Goal: Transaction & Acquisition: Purchase product/service

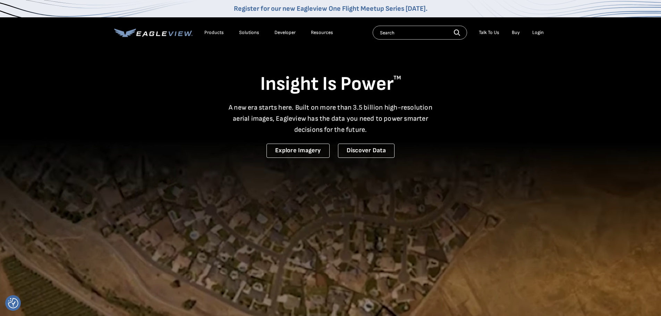
click at [532, 32] on li "Login" at bounding box center [538, 32] width 18 height 10
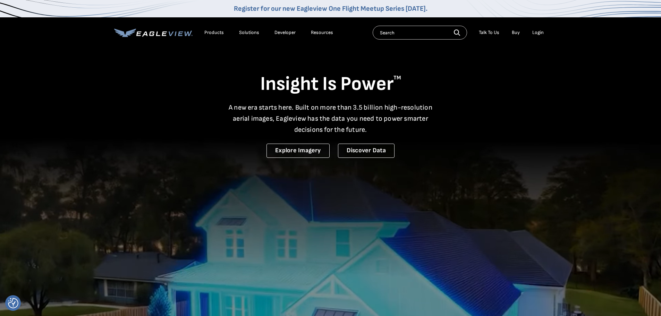
click at [542, 30] on div "Login" at bounding box center [537, 33] width 11 height 6
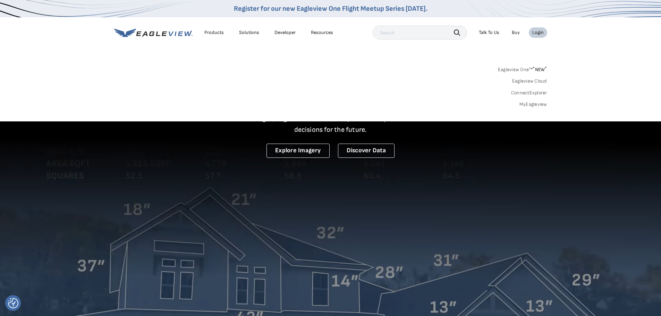
click at [535, 103] on link "MyEagleview" at bounding box center [534, 104] width 28 height 6
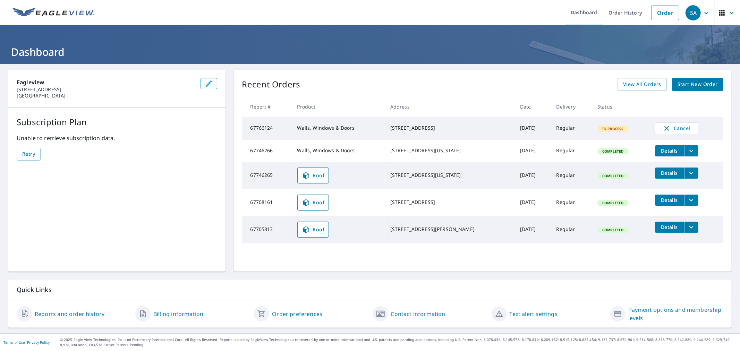
click at [680, 84] on span "Start New Order" at bounding box center [698, 84] width 40 height 9
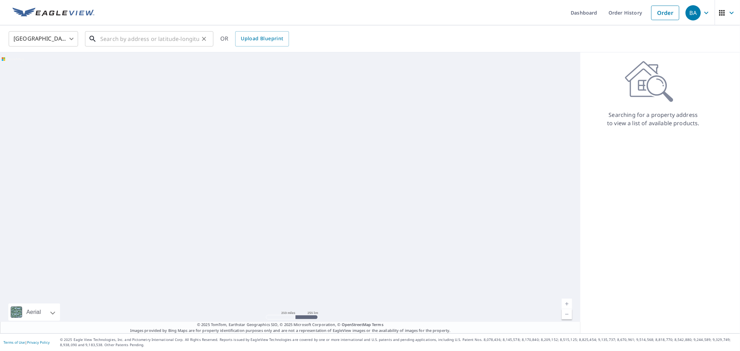
click at [151, 39] on input "text" at bounding box center [149, 38] width 99 height 19
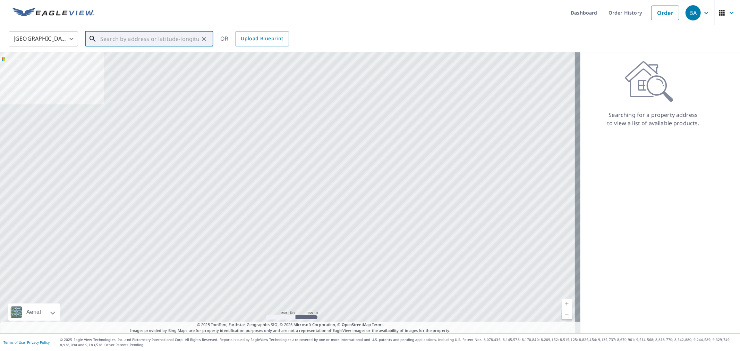
paste input "1605 Cody Rd. Nixa, MO 65714."
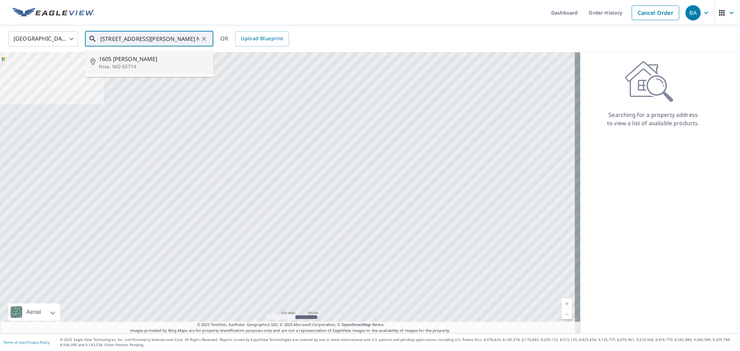
click at [139, 65] on p "Nixa, MO 65714" at bounding box center [153, 66] width 109 height 7
type input "[STREET_ADDRESS][PERSON_NAME]"
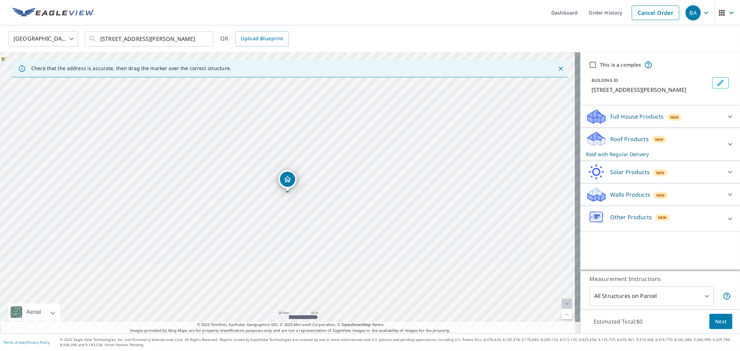
click at [599, 114] on icon at bounding box center [596, 117] width 21 height 16
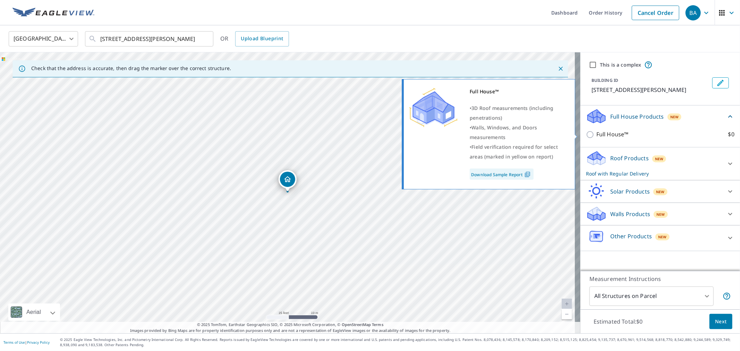
click at [586, 136] on input "Full House™ $0" at bounding box center [591, 135] width 10 height 8
checkbox input "true"
checkbox input "false"
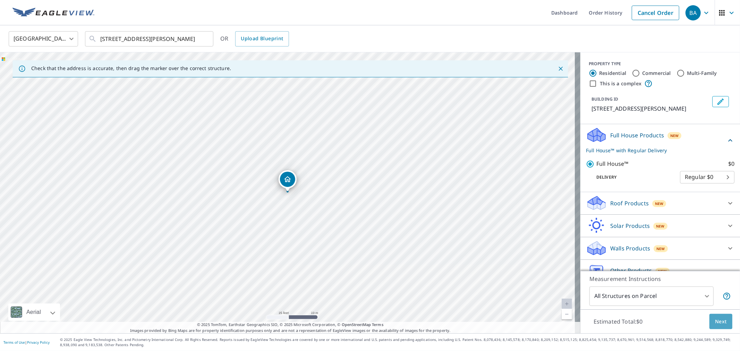
click at [721, 322] on button "Next" at bounding box center [721, 322] width 23 height 16
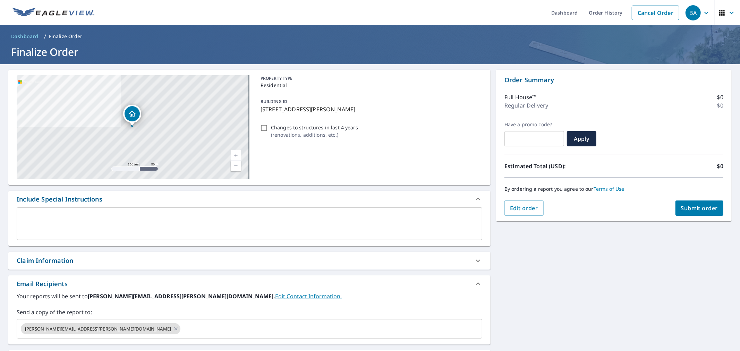
click at [66, 211] on div "x ​" at bounding box center [250, 224] width 466 height 33
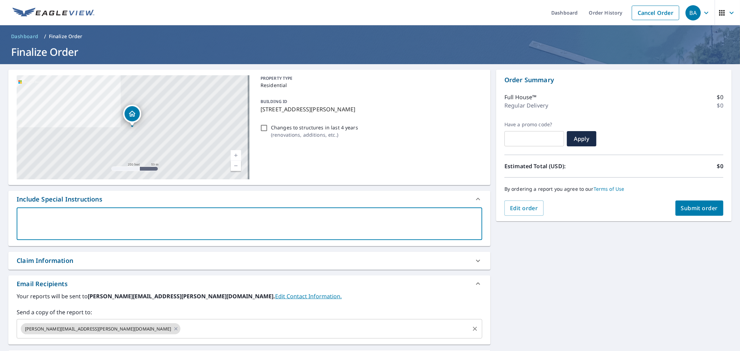
click at [182, 328] on input "text" at bounding box center [325, 328] width 287 height 13
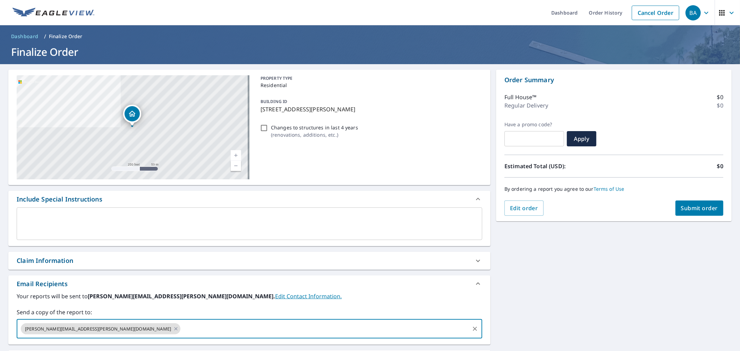
paste input "mike@carnahanwhite.com"
type input "mike@carnahanwhite.com"
checkbox input "true"
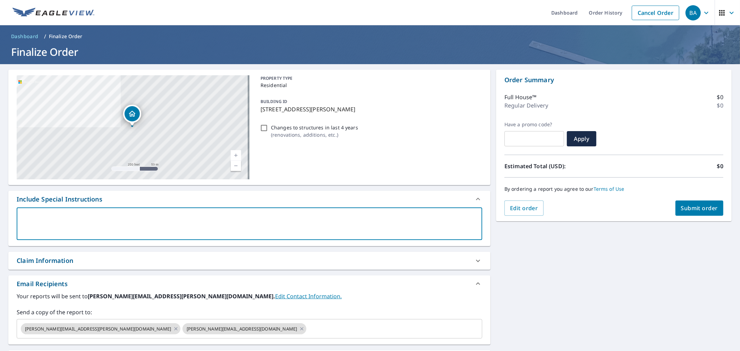
click at [67, 218] on textarea at bounding box center [250, 224] width 456 height 20
type textarea "P"
type textarea "x"
checkbox input "true"
type textarea "Pl"
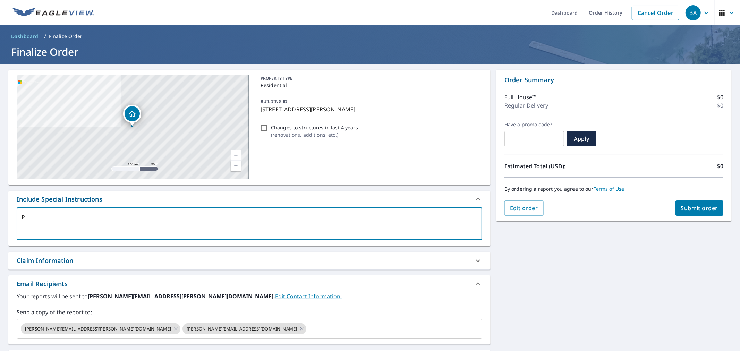
type textarea "x"
checkbox input "true"
type textarea "Ple"
type textarea "x"
checkbox input "true"
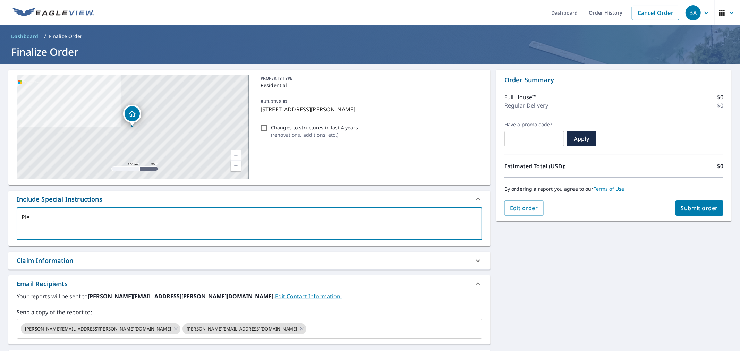
type textarea "Plea"
type textarea "x"
checkbox input "true"
type textarea "Pleas"
type textarea "x"
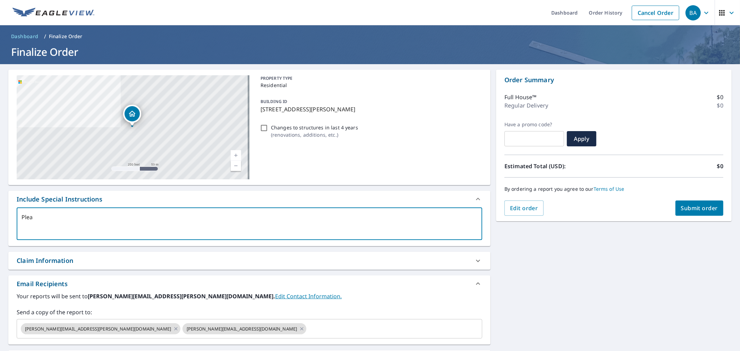
checkbox input "true"
type textarea "Please"
type textarea "x"
checkbox input "true"
type textarea "Please"
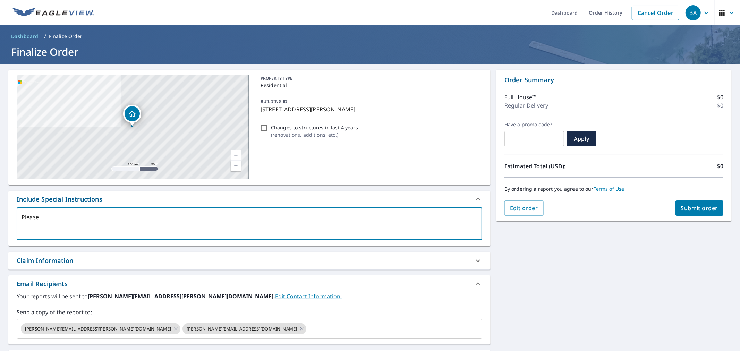
type textarea "x"
checkbox input "true"
type textarea "Please P"
type textarea "x"
checkbox input "true"
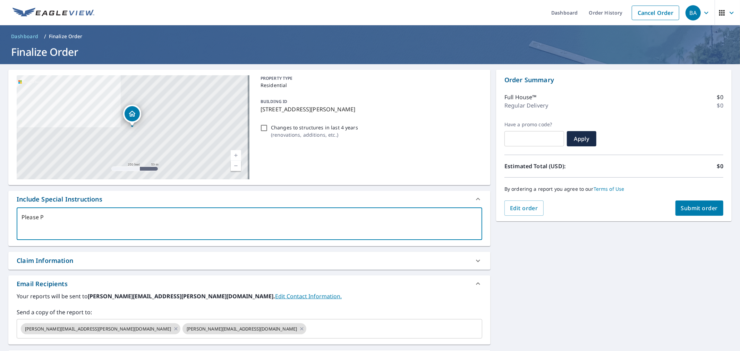
type textarea "Please Pr"
type textarea "x"
checkbox input "true"
type textarea "Please P"
type textarea "x"
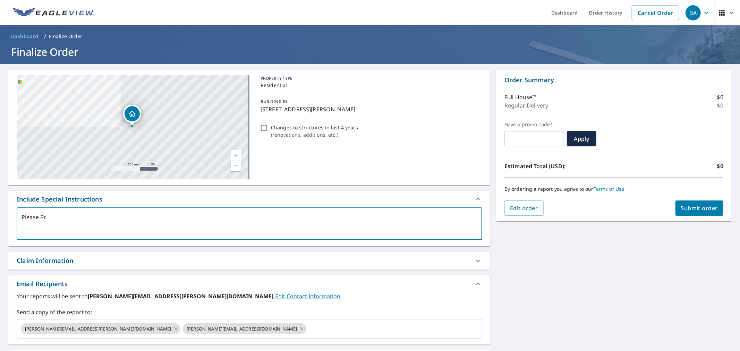
checkbox input "true"
type textarea "Please"
type textarea "x"
checkbox input "true"
type textarea "Please p"
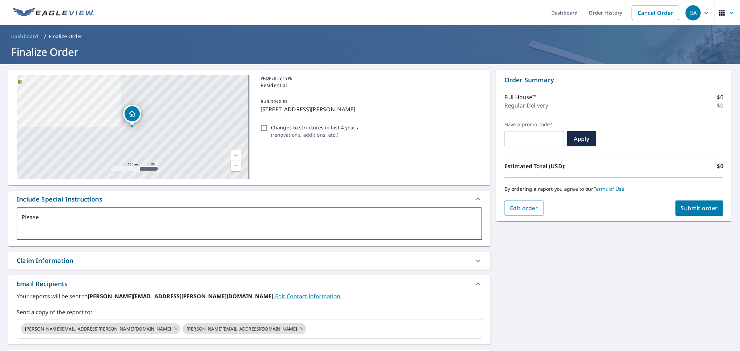
type textarea "x"
checkbox input "true"
type textarea "Please pr"
type textarea "x"
checkbox input "true"
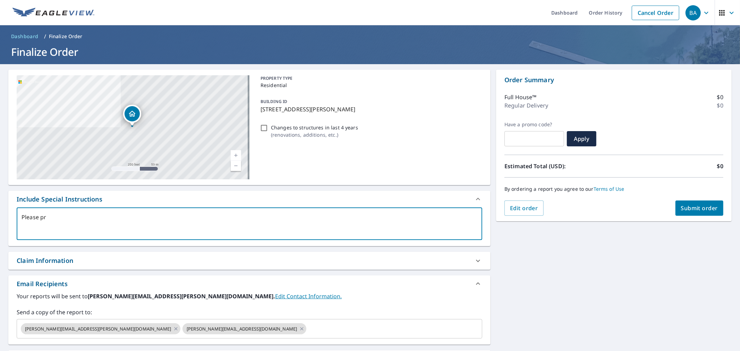
type textarea "Please pro"
type textarea "x"
checkbox input "true"
type textarea "Please proc"
type textarea "x"
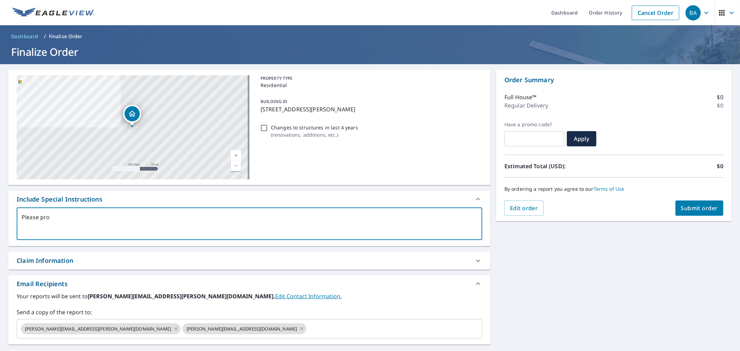
checkbox input "true"
type textarea "Please proce"
type textarea "x"
checkbox input "true"
type textarea "Please proces"
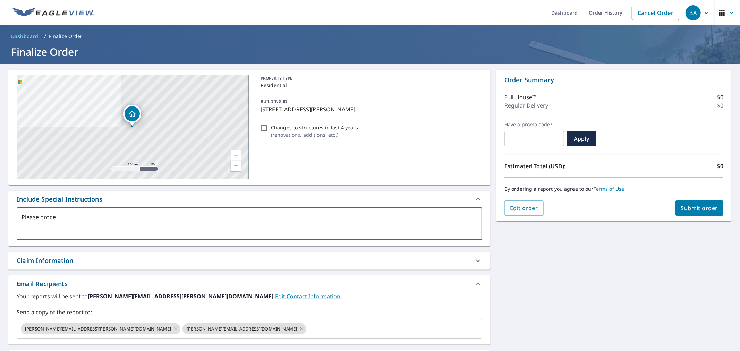
type textarea "x"
checkbox input "true"
type textarea "Please process"
type textarea "x"
checkbox input "true"
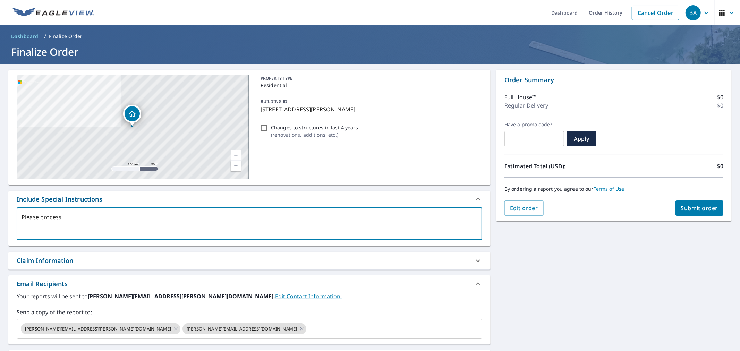
type textarea "Please process"
type textarea "x"
checkbox input "true"
type textarea "Please process a"
type textarea "x"
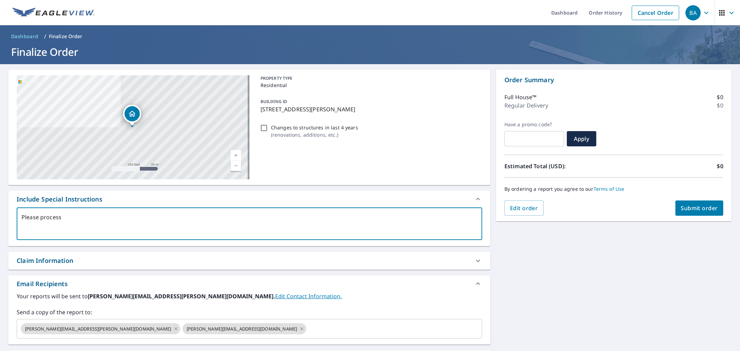
checkbox input "true"
type textarea "Please process as"
type textarea "x"
checkbox input "true"
type textarea "Please process as"
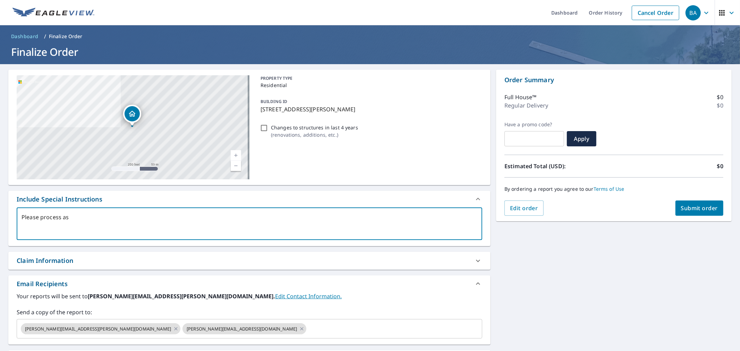
type textarea "x"
checkbox input "true"
type textarea "Please process as a"
type textarea "x"
checkbox input "true"
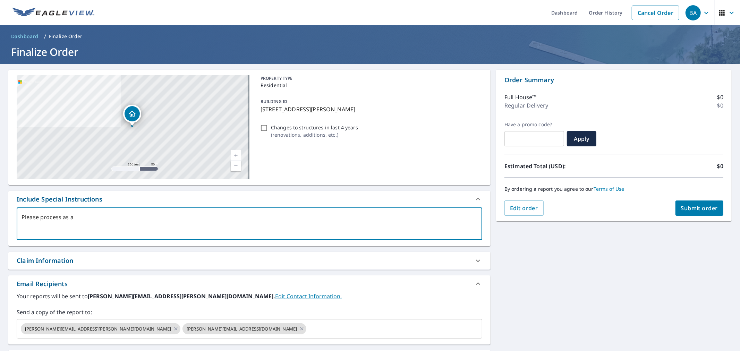
type textarea "Please process as a"
type textarea "x"
checkbox input "true"
type textarea "Please process as a l"
type textarea "x"
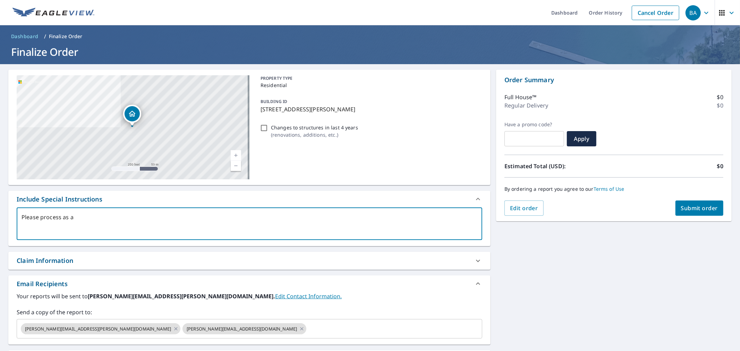
checkbox input "true"
type textarea "Please process as a li"
type textarea "x"
checkbox input "true"
type textarea "Please process as a liv"
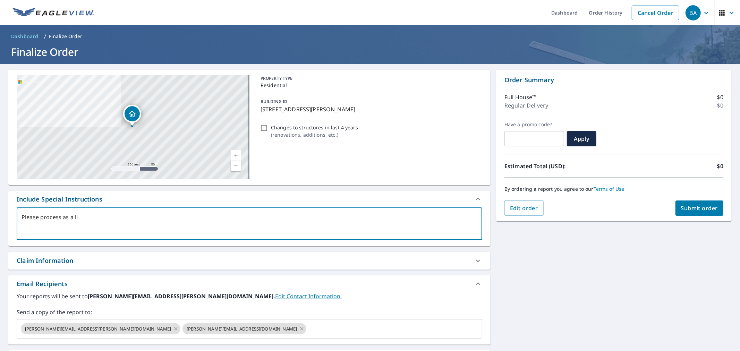
type textarea "x"
checkbox input "true"
type textarea "Please process as a live"
type textarea "x"
checkbox input "true"
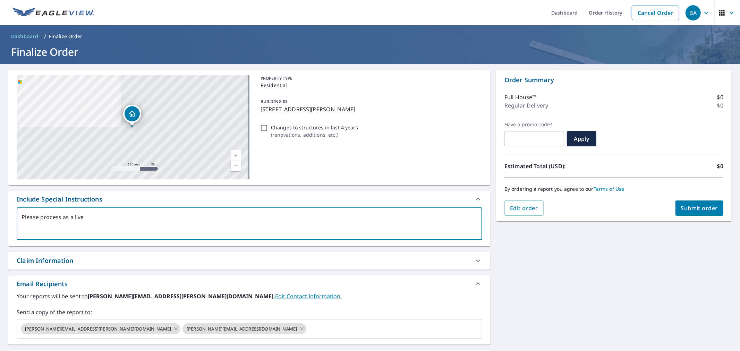
type textarea "Please process as a live"
type textarea "x"
checkbox input "true"
type textarea "Please process as a live o"
type textarea "x"
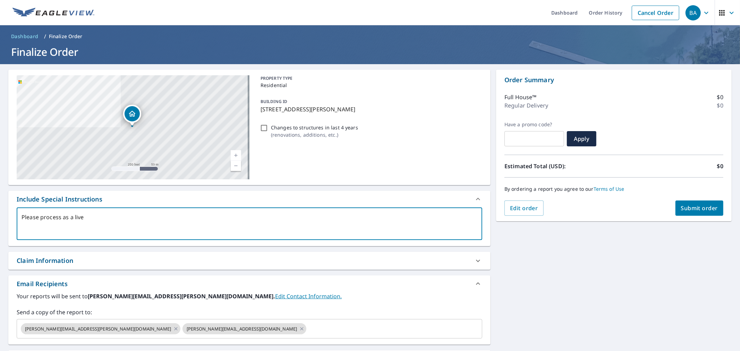
checkbox input "true"
type textarea "Please process as a live or"
type textarea "x"
checkbox input "true"
type textarea "Please process as a live ord"
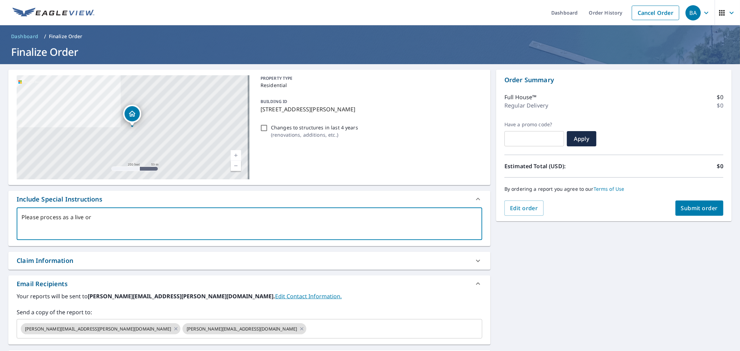
type textarea "x"
checkbox input "true"
type textarea "Please process as a live orde"
type textarea "x"
checkbox input "true"
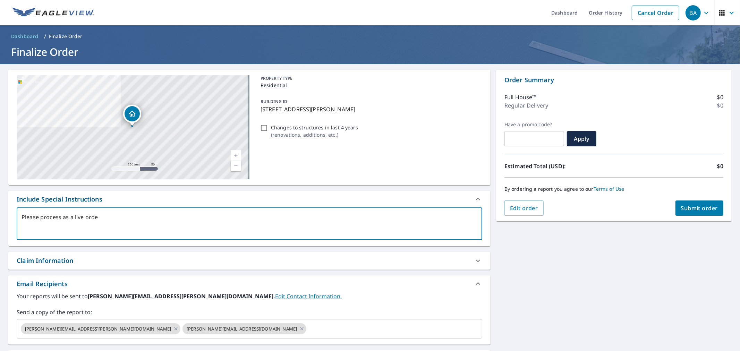
type textarea "Please process as a live order"
type textarea "x"
checkbox input "true"
type textarea "Please process as a live order."
type textarea "x"
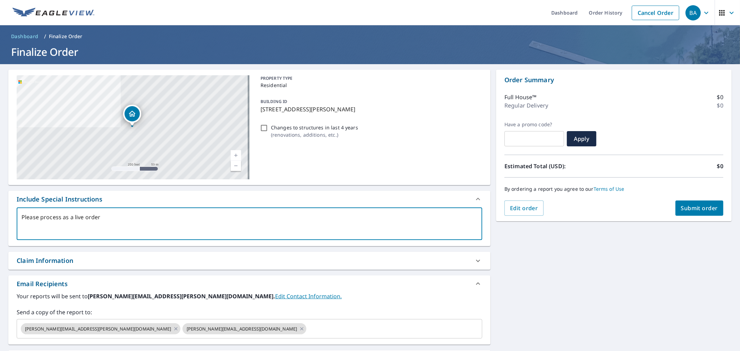
checkbox input "true"
type textarea "Please process as a live order."
type textarea "x"
checkbox input "true"
type textarea "Please process as a live order. t"
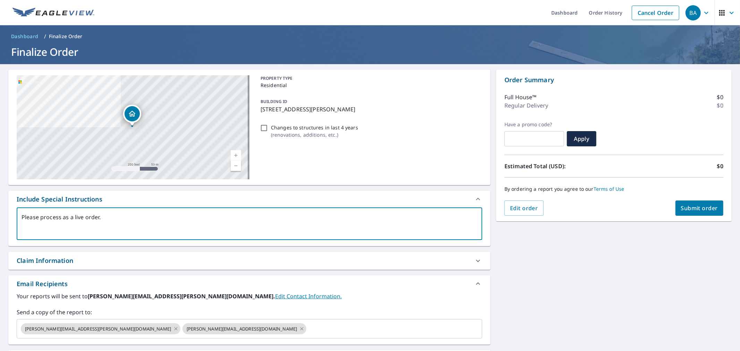
type textarea "x"
checkbox input "true"
type textarea "Please process as a live order. th"
type textarea "x"
checkbox input "true"
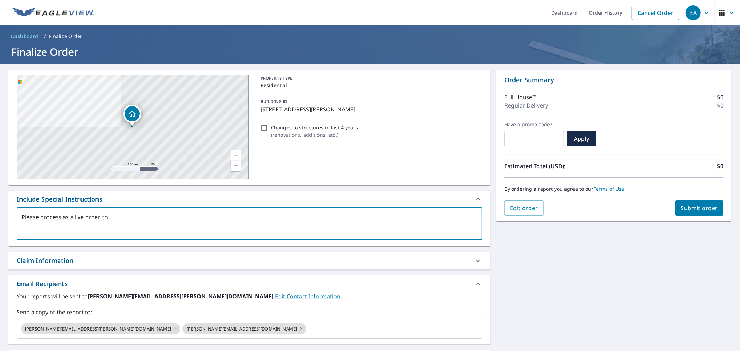
type textarea "Please process as a live order. tha"
type textarea "x"
checkbox input "true"
type textarea "Please process as a live order. thak"
type textarea "x"
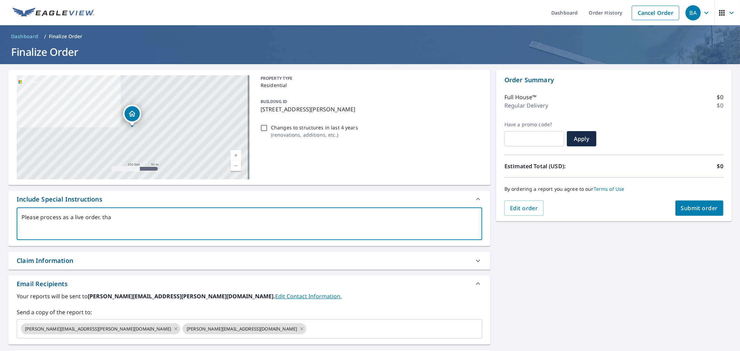
checkbox input "true"
type textarea "Please process as a live order. tha"
type textarea "x"
checkbox input "true"
type textarea "Please process as a live order. than"
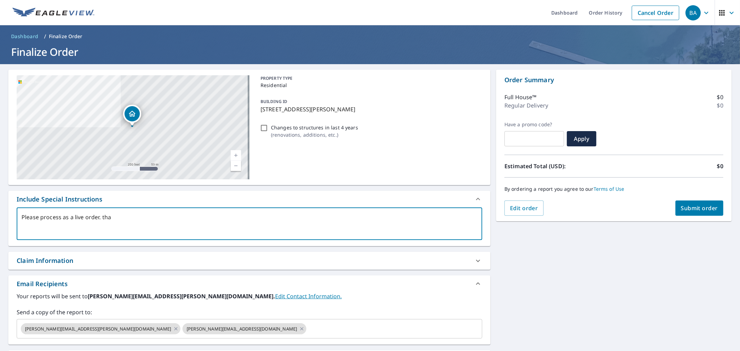
type textarea "x"
checkbox input "true"
type textarea "Please process as a live order. thank"
type textarea "x"
checkbox input "true"
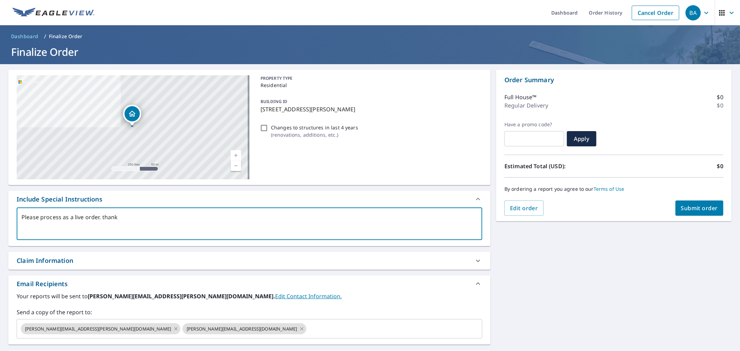
type textarea "Please process as a live order. thanks"
type textarea "x"
checkbox input "true"
type textarea "Please process as a live order. thanks"
click at [684, 205] on button "Submit order" at bounding box center [700, 208] width 48 height 15
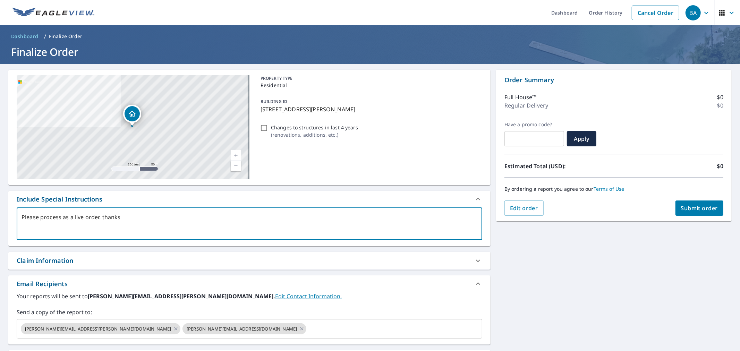
type textarea "x"
checkbox input "true"
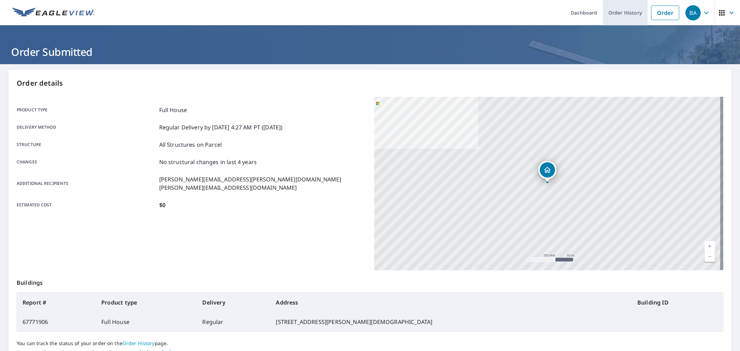
click at [621, 8] on link "Order History" at bounding box center [625, 12] width 45 height 25
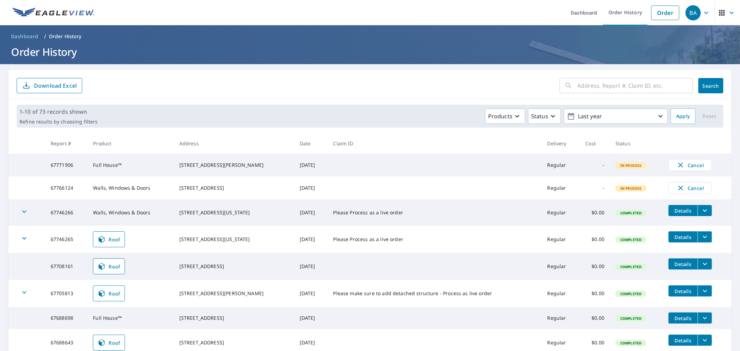
click at [561, 190] on td "Regular" at bounding box center [561, 188] width 38 height 23
click at [235, 192] on div "4030 W Woodshill Ct Springfield, MO 65802" at bounding box center [233, 188] width 109 height 7
click at [728, 9] on icon "button" at bounding box center [732, 13] width 8 height 8
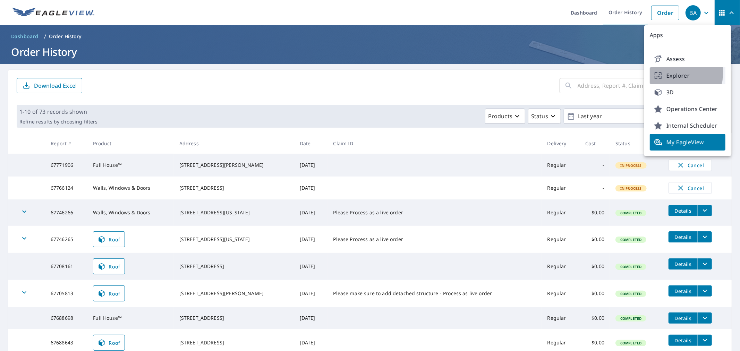
click at [675, 72] on span "Explorer" at bounding box center [687, 75] width 67 height 8
